Goal: Check status

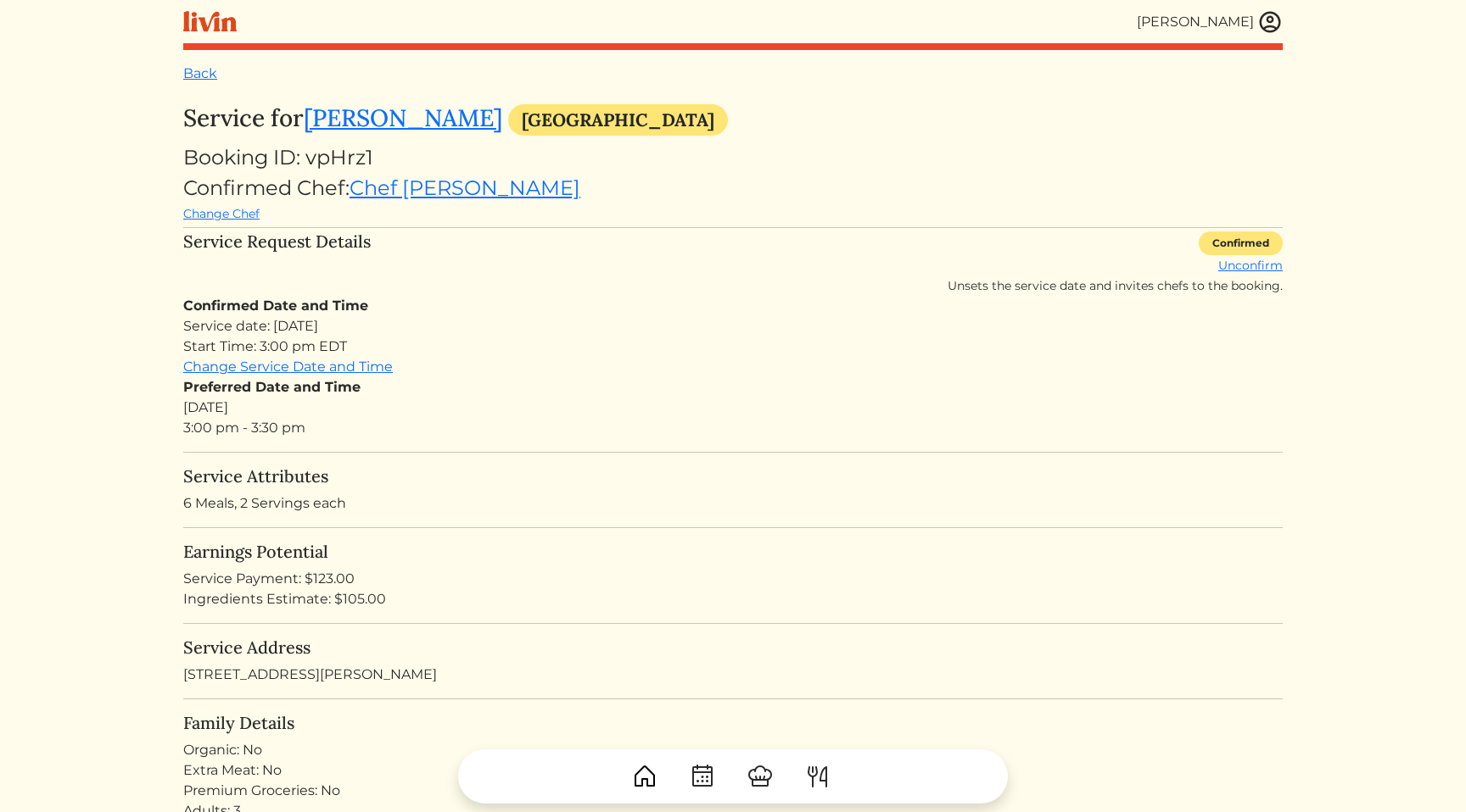
click at [719, 203] on div "Change Chef" at bounding box center [733, 213] width 1100 height 21
click at [481, 359] on div "Confirmed Date and Time Service date: Sun, Sep 21, 2025 Start Time: 3:00 pm EDT…" at bounding box center [733, 367] width 1100 height 143
click at [403, 367] on div "Confirmed Date and Time Service date: Sun, Sep 21, 2025 Start Time: 3:00 pm EDT…" at bounding box center [733, 367] width 1100 height 143
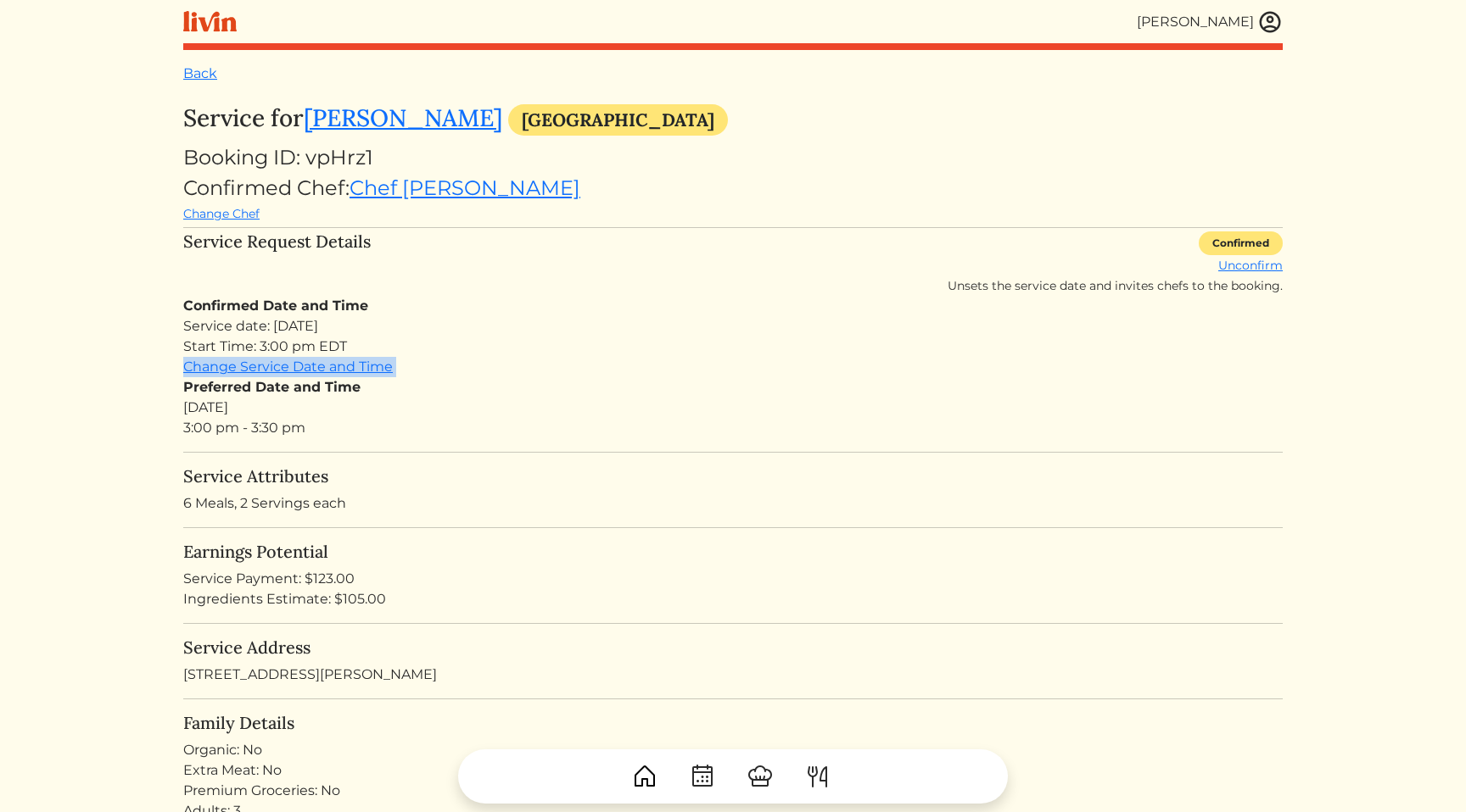
copy div "Change Service Date and Time"
click at [768, 307] on div "Confirmed Date and Time Service date: Sun, Sep 21, 2025 Start Time: 3:00 pm EDT…" at bounding box center [733, 367] width 1100 height 143
click at [1037, 325] on div "Service date: Sun, Sep 21, 2025 Start Time: 3:00 pm EDT" at bounding box center [733, 337] width 1100 height 41
click at [924, 325] on div "Service date: Sun, Sep 21, 2025 Start Time: 3:00 pm EDT" at bounding box center [733, 337] width 1100 height 41
